Goal: Transaction & Acquisition: Register for event/course

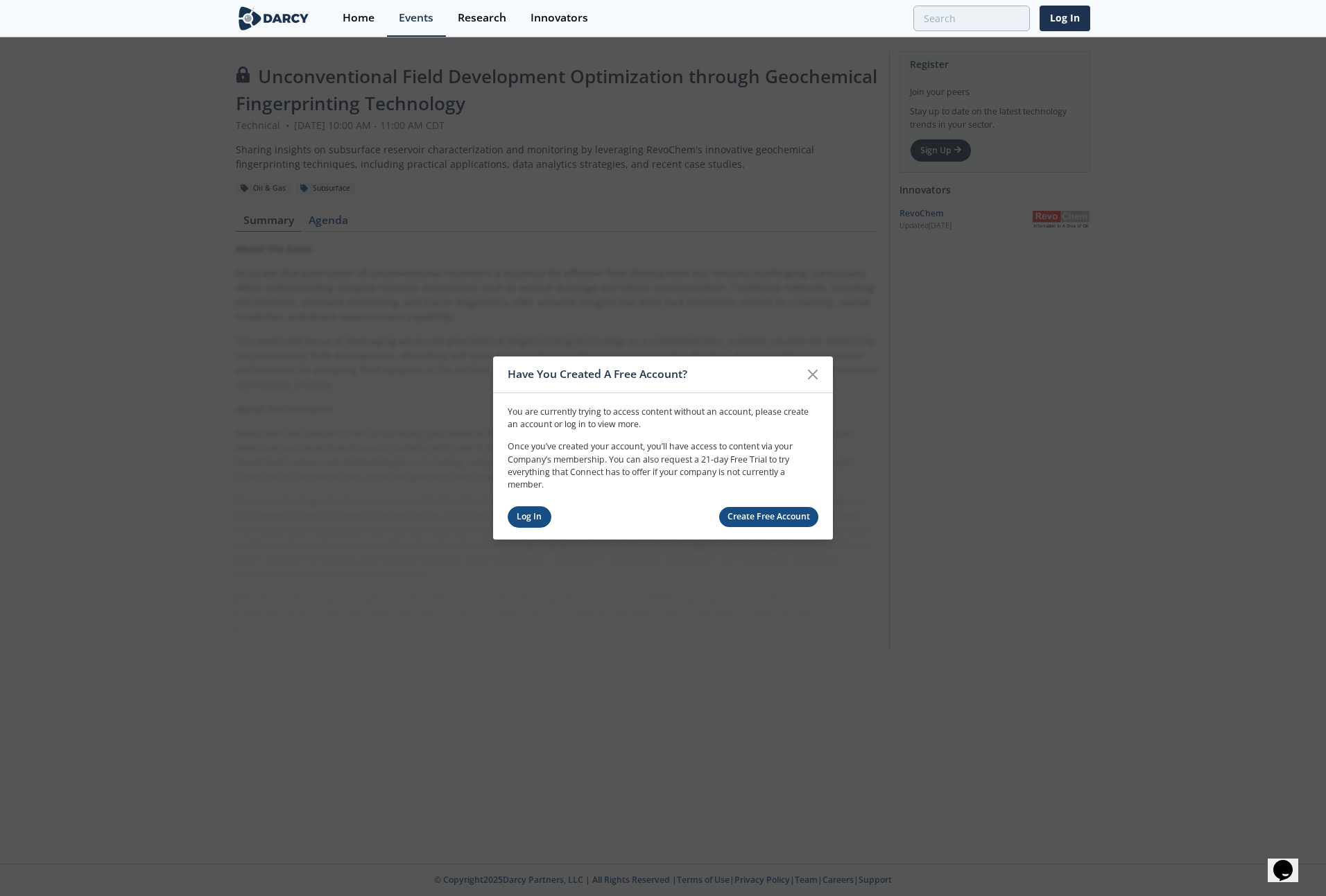
click at [535, 519] on link "Log In" at bounding box center [529, 516] width 44 height 22
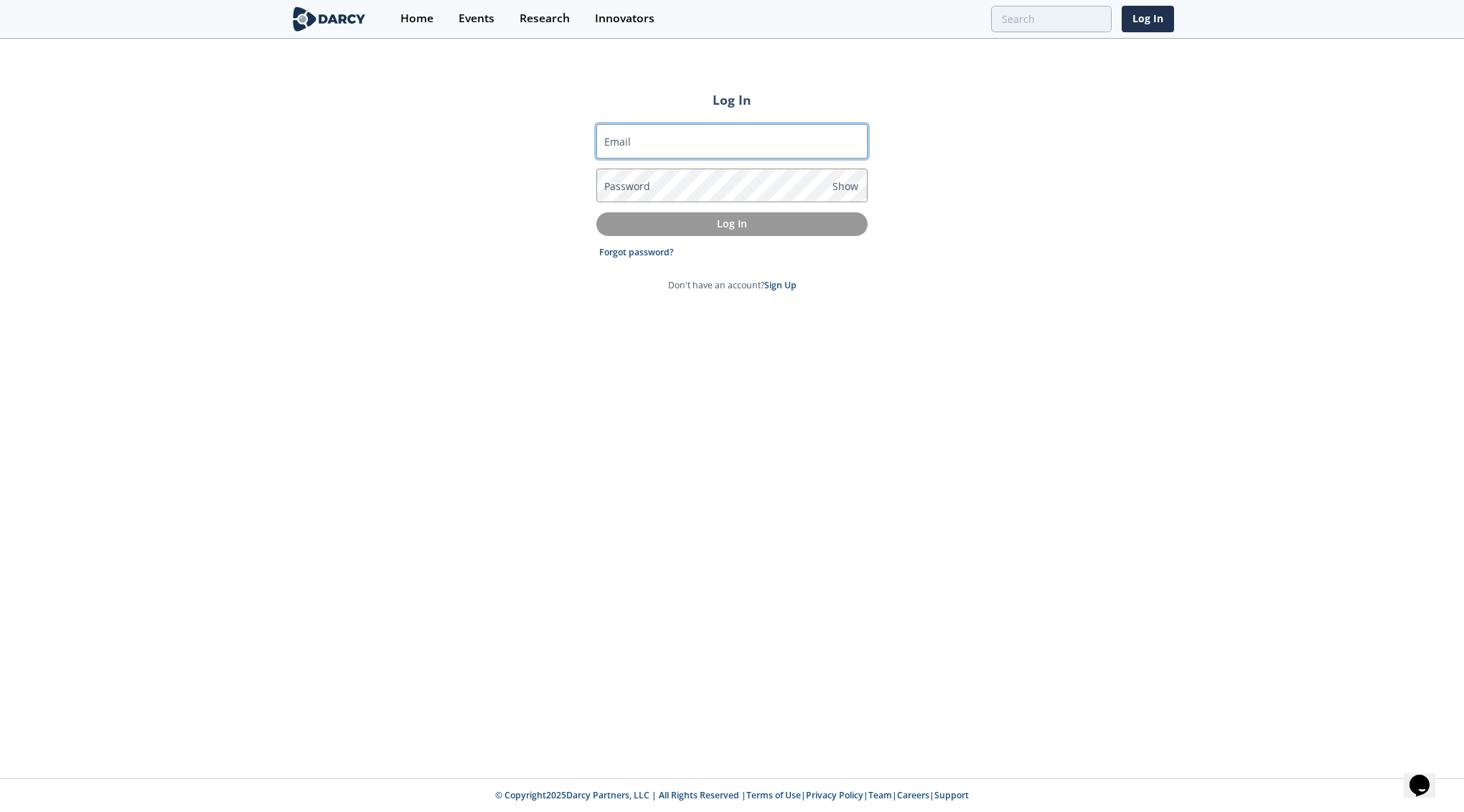
click at [709, 138] on input "Email" at bounding box center [732, 141] width 271 height 35
type input "[PERSON_NAME][EMAIL_ADDRESS][DOMAIN_NAME]"
click at [648, 254] on link "Forgot password?" at bounding box center [636, 252] width 75 height 13
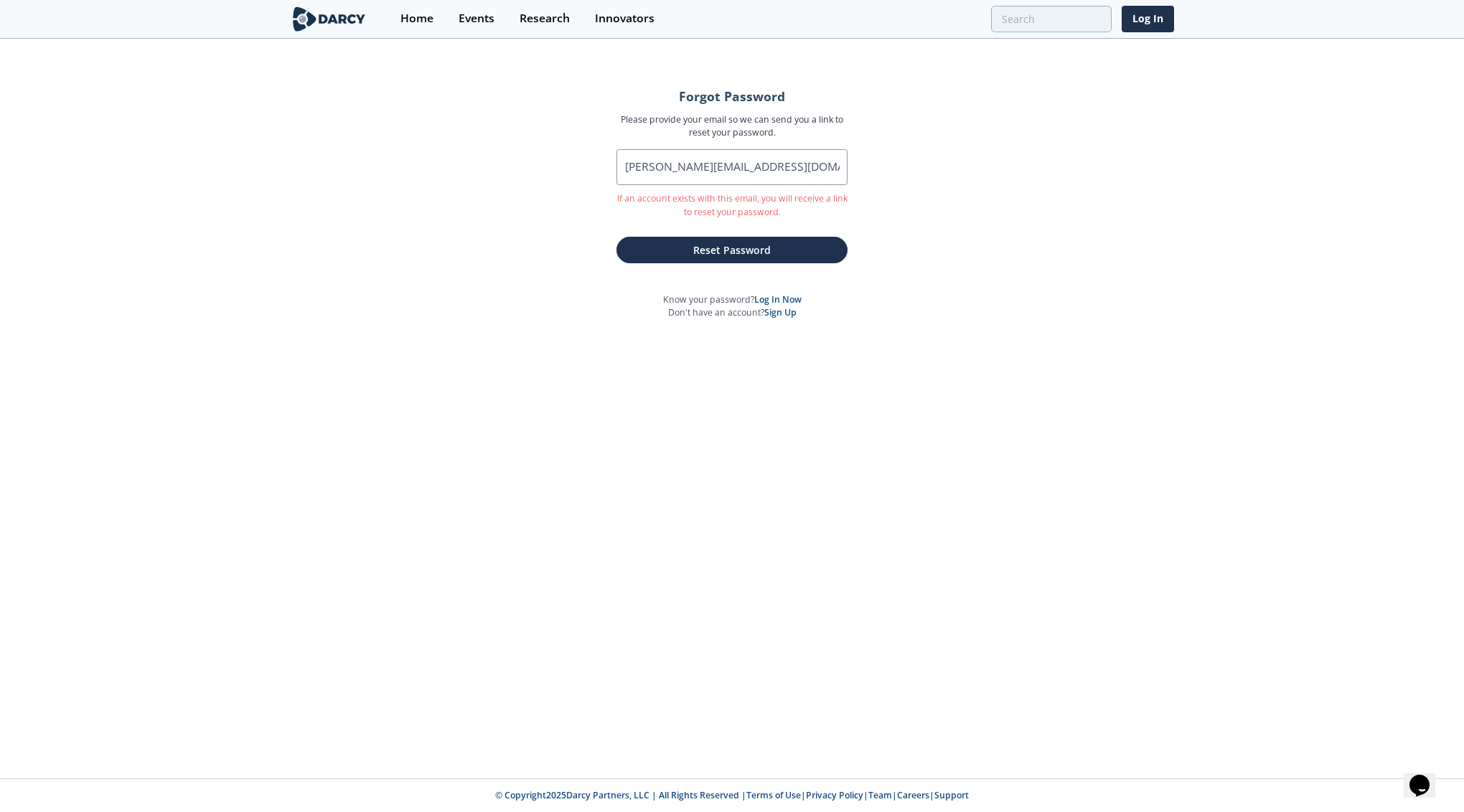
click at [648, 254] on button "Reset Password" at bounding box center [732, 250] width 231 height 26
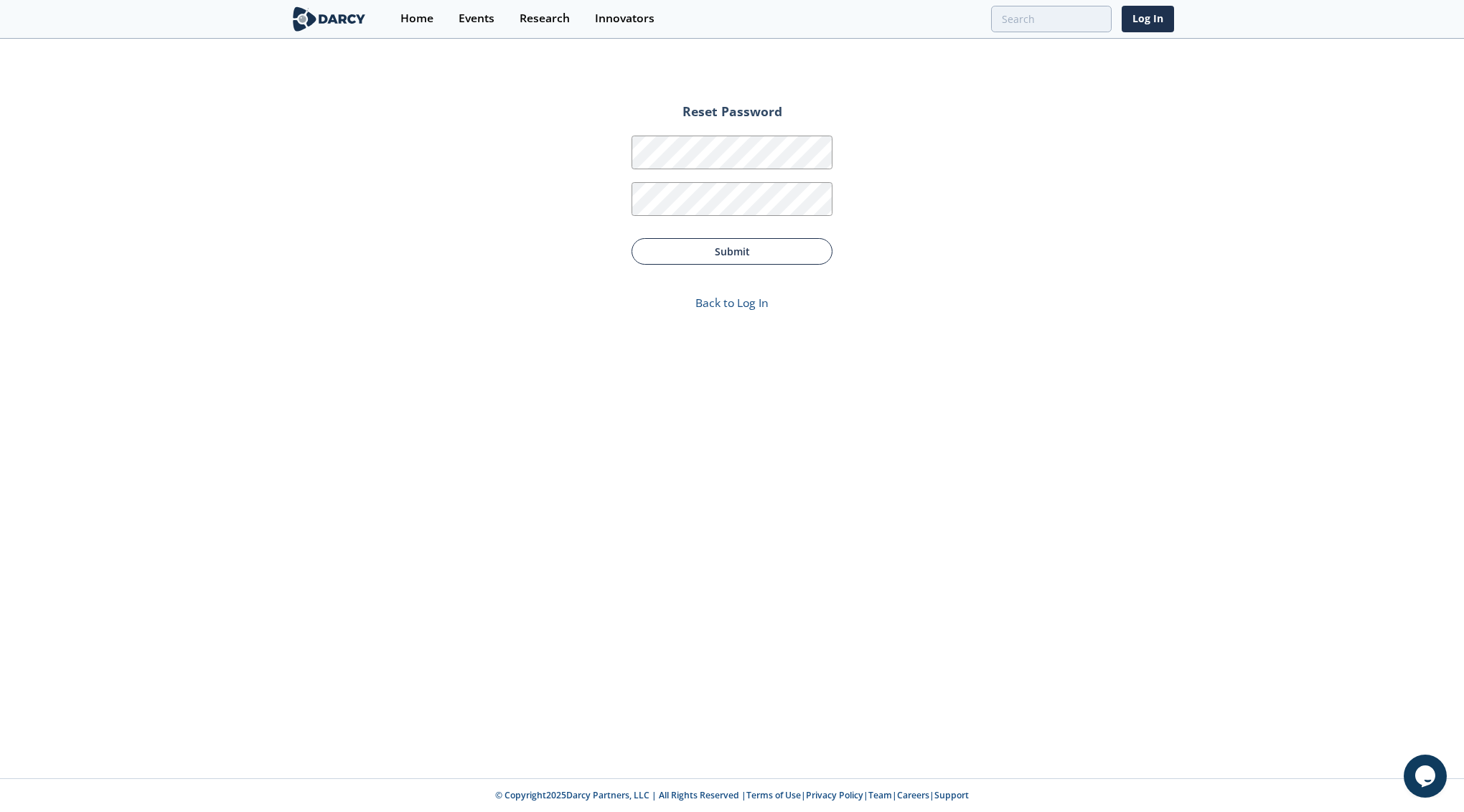
click at [739, 249] on button "Submit" at bounding box center [732, 251] width 201 height 26
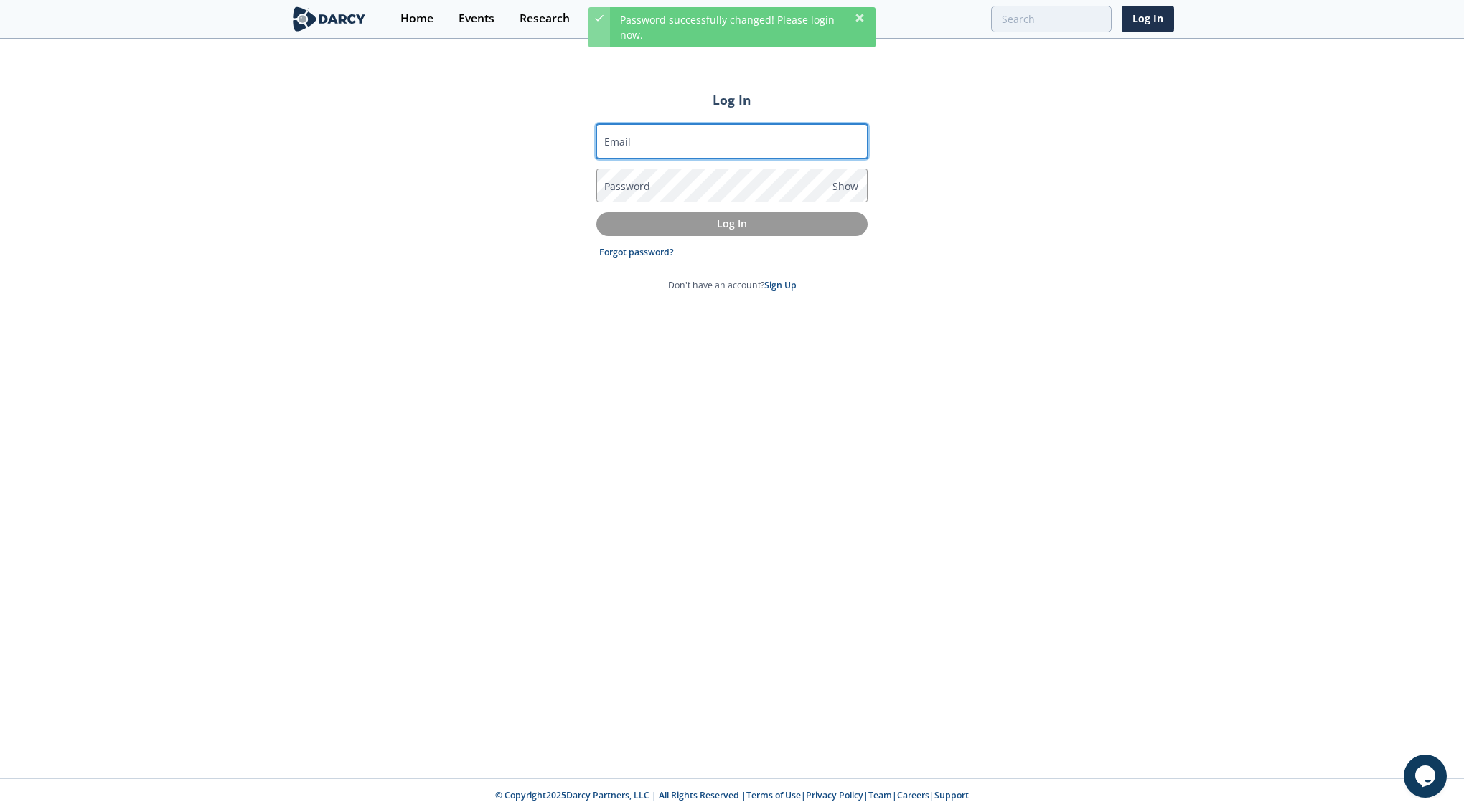
click at [652, 139] on input "Email" at bounding box center [732, 141] width 271 height 35
type input "[PERSON_NAME][EMAIL_ADDRESS][DOMAIN_NAME]"
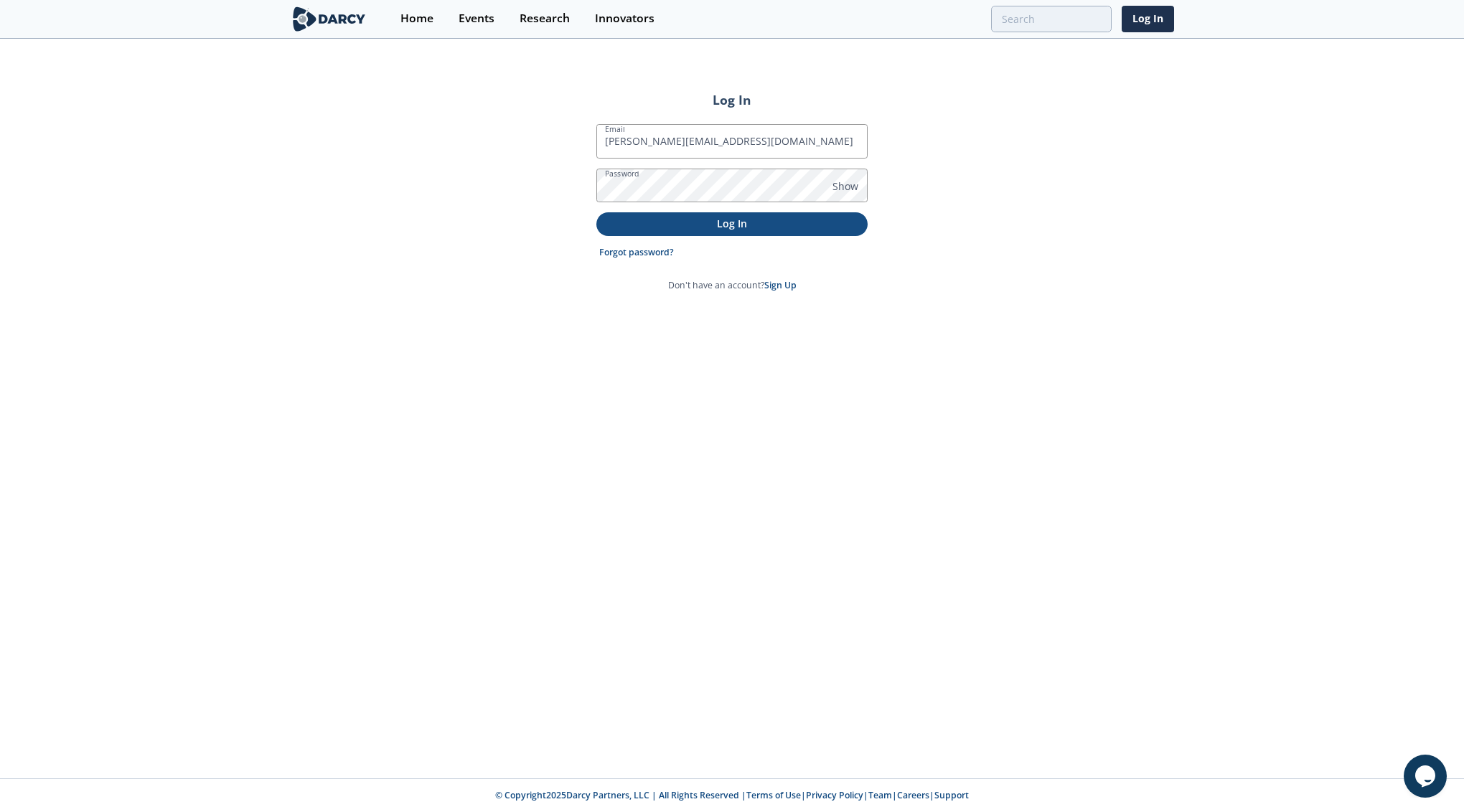
click at [698, 224] on p "Log In" at bounding box center [732, 224] width 251 height 15
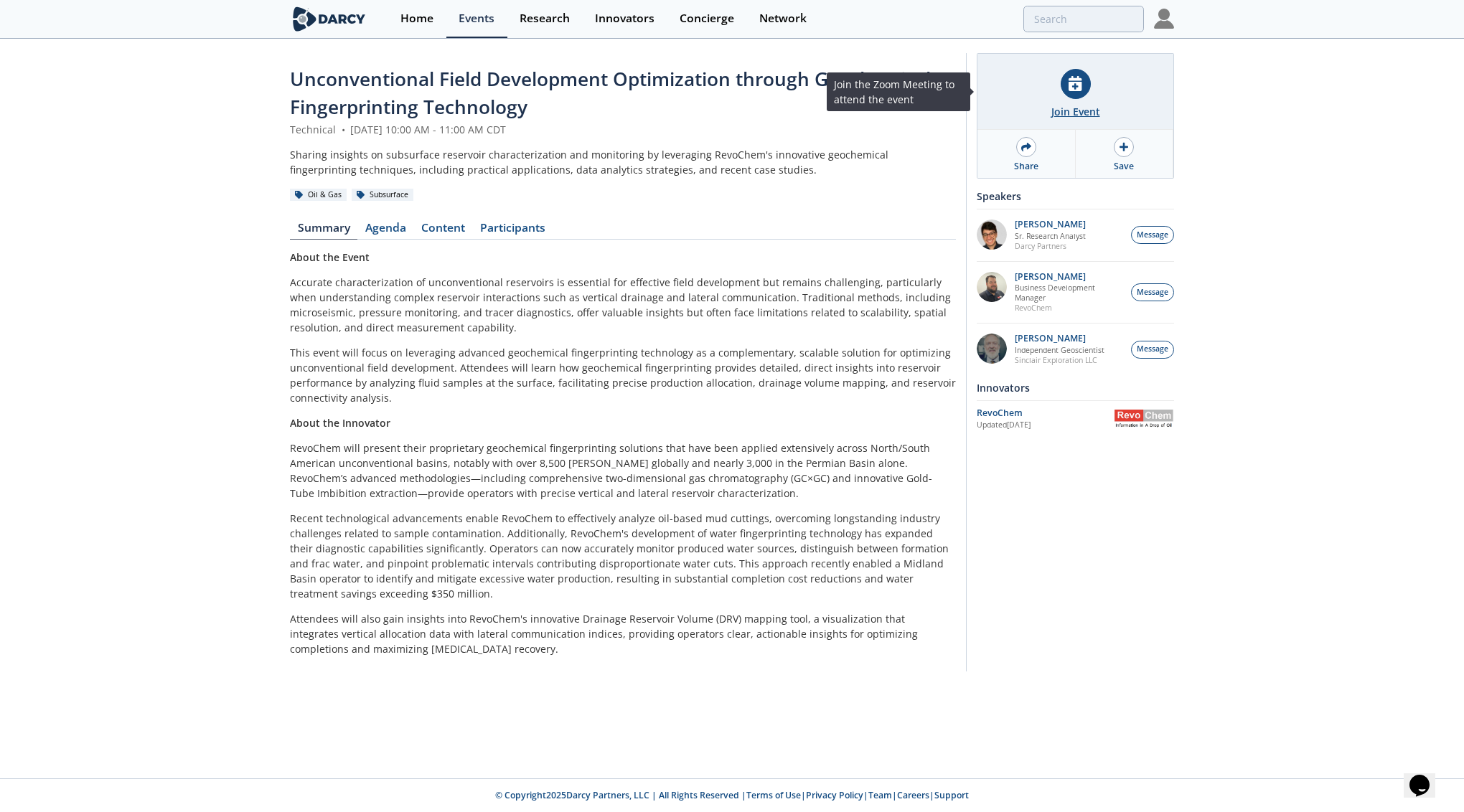
click at [1070, 105] on div "Join Event" at bounding box center [1075, 112] width 49 height 15
